Goal: Task Accomplishment & Management: Manage account settings

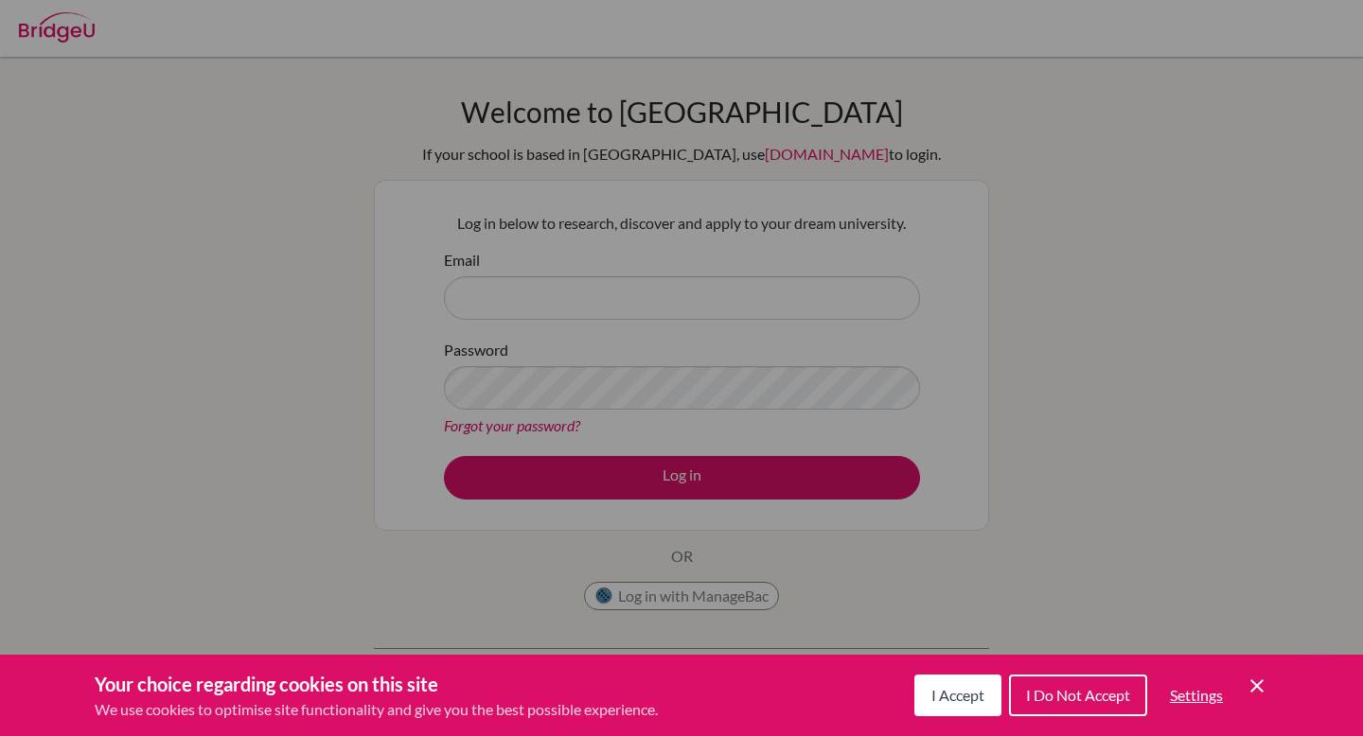
click at [960, 700] on span "I Accept" at bounding box center [957, 695] width 53 height 18
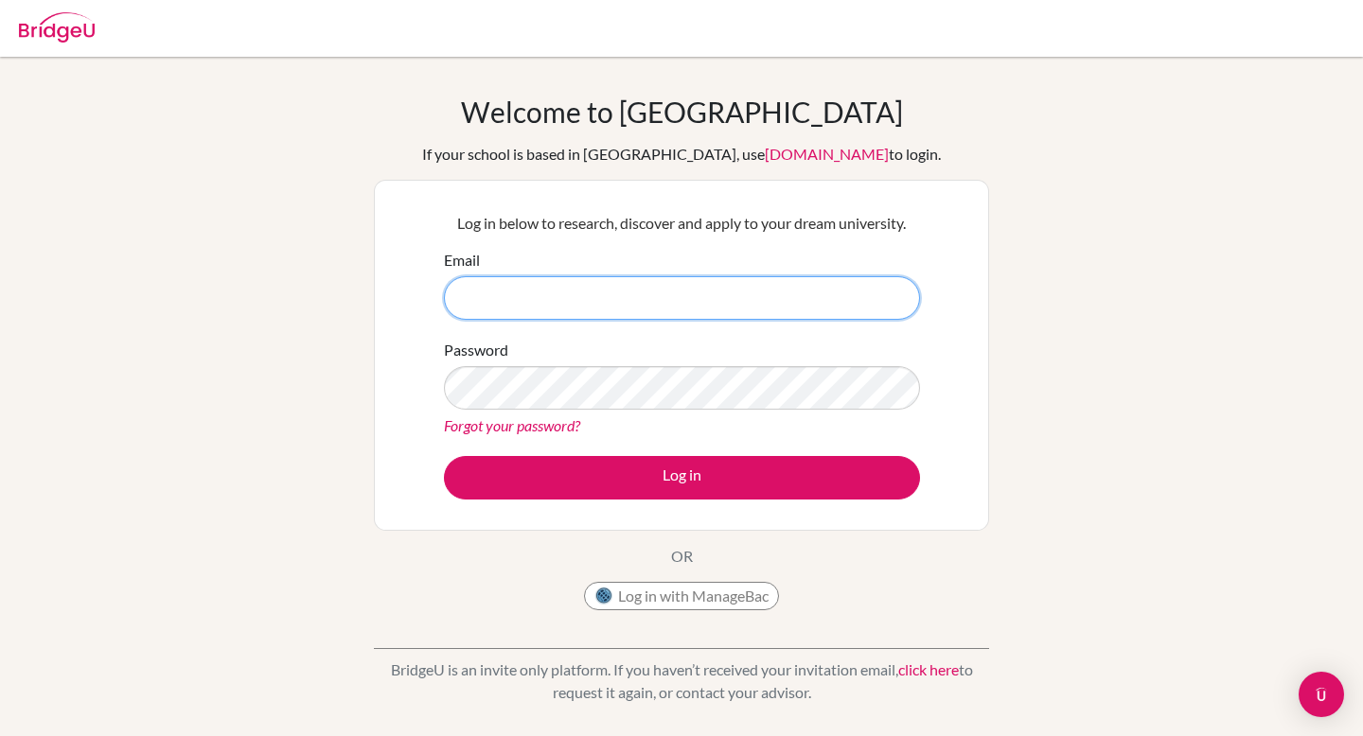
click at [617, 295] on input "Email" at bounding box center [682, 298] width 476 height 44
type input "[EMAIL_ADDRESS][DOMAIN_NAME]"
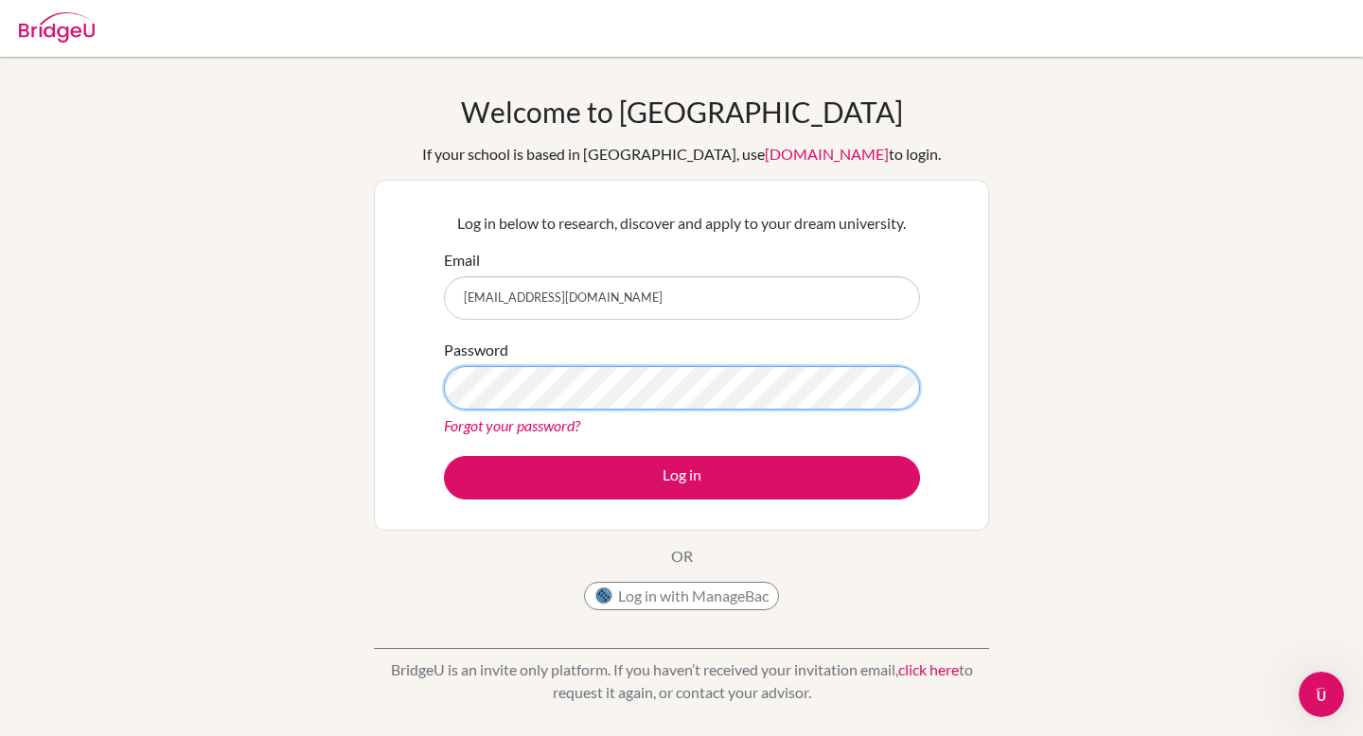
click at [444, 456] on button "Log in" at bounding box center [682, 478] width 476 height 44
